Goal: Transaction & Acquisition: Purchase product/service

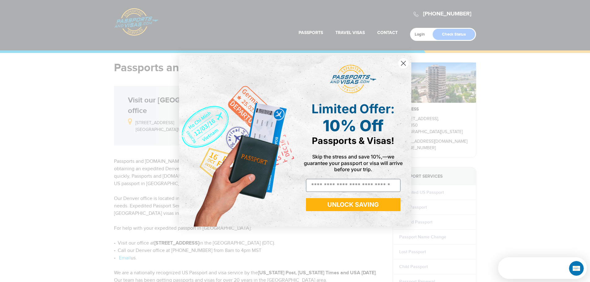
click at [400, 62] on circle "Close dialog" at bounding box center [403, 63] width 10 height 10
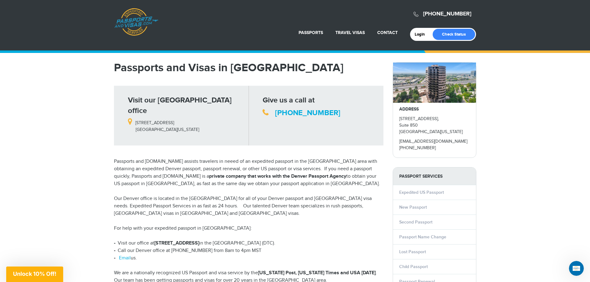
click at [260, 225] on p "For help with your expedited passport in Denver:" at bounding box center [249, 228] width 270 height 7
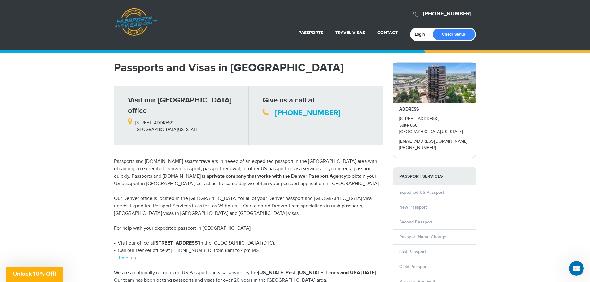
click at [224, 201] on p "Our Denver office is located in the Denver tech Center for all of your Denver p…" at bounding box center [249, 206] width 270 height 22
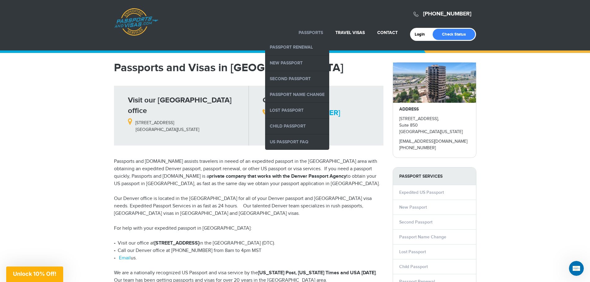
click at [307, 28] on li "Passports Passport Renewal New Passport Second Passport Passport Name Change Lo…" at bounding box center [310, 33] width 37 height 14
click at [299, 46] on link "Passport Renewal" at bounding box center [297, 47] width 64 height 15
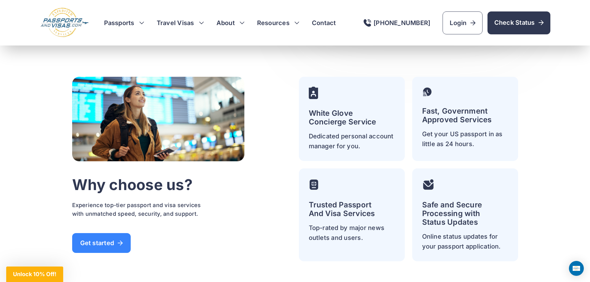
scroll to position [1797, 0]
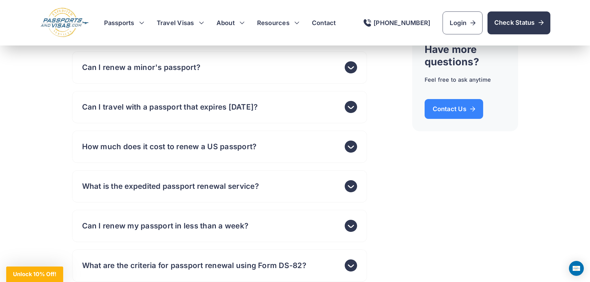
drag, startPoint x: 21, startPoint y: 190, endPoint x: 14, endPoint y: 96, distance: 94.4
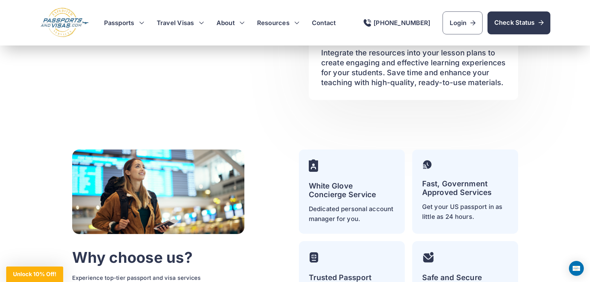
drag, startPoint x: 47, startPoint y: 220, endPoint x: 42, endPoint y: 174, distance: 46.8
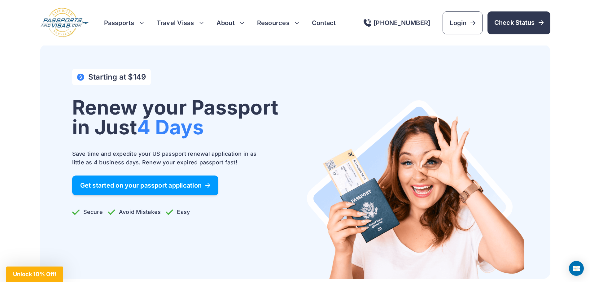
scroll to position [0, 0]
click at [178, 193] on link "Get started on your passport application" at bounding box center [145, 186] width 147 height 20
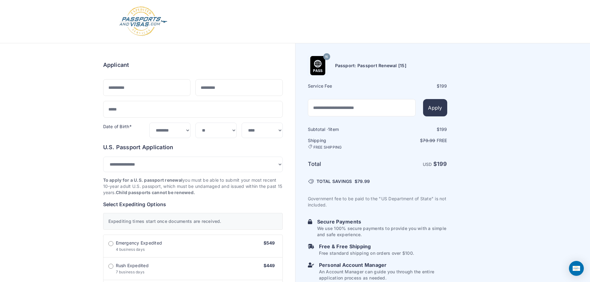
select select "*******"
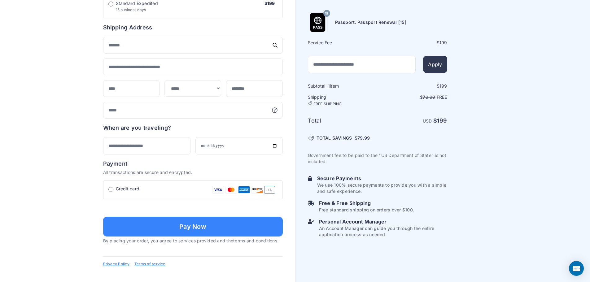
scroll to position [310, 0]
click at [148, 152] on input "text" at bounding box center [146, 145] width 87 height 17
click at [230, 154] on input "date" at bounding box center [239, 145] width 87 height 17
click at [55, 146] on div "Order summary $ 199 15 199 1 $" at bounding box center [147, 9] width 295 height 550
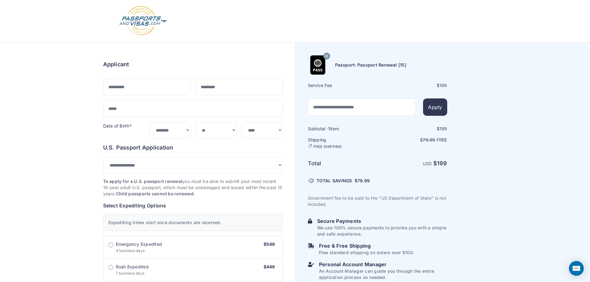
scroll to position [0, 0]
drag, startPoint x: 82, startPoint y: 140, endPoint x: 106, endPoint y: 98, distance: 48.0
click at [128, 30] on img at bounding box center [143, 21] width 49 height 31
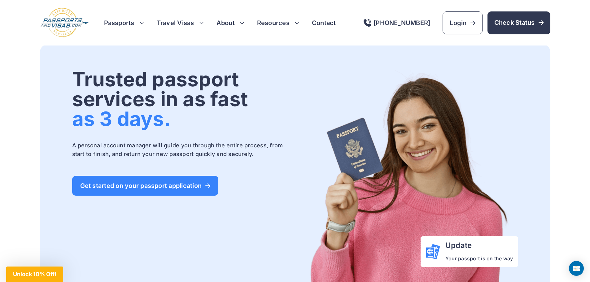
drag, startPoint x: 36, startPoint y: 158, endPoint x: 60, endPoint y: 73, distance: 88.9
drag, startPoint x: 32, startPoint y: 87, endPoint x: 32, endPoint y: 83, distance: 4.7
